Goal: Task Accomplishment & Management: Use online tool/utility

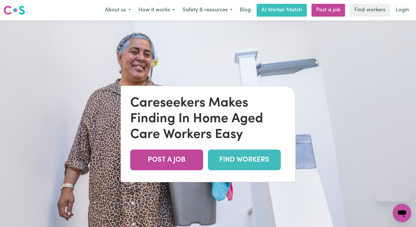
click at [234, 158] on link "FIND WORKERS" at bounding box center [244, 160] width 73 height 21
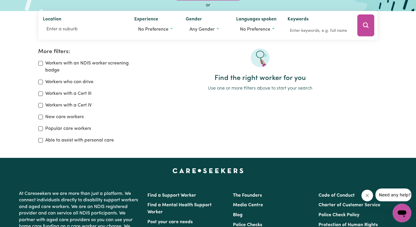
scroll to position [68, 0]
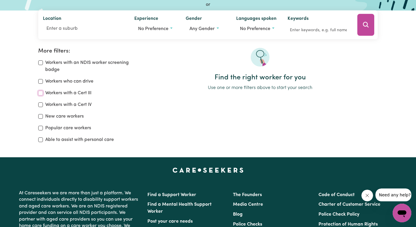
click at [40, 92] on input "Workers with a Cert III" at bounding box center [40, 93] width 5 height 5
checkbox input "true"
